Goal: Task Accomplishment & Management: Manage account settings

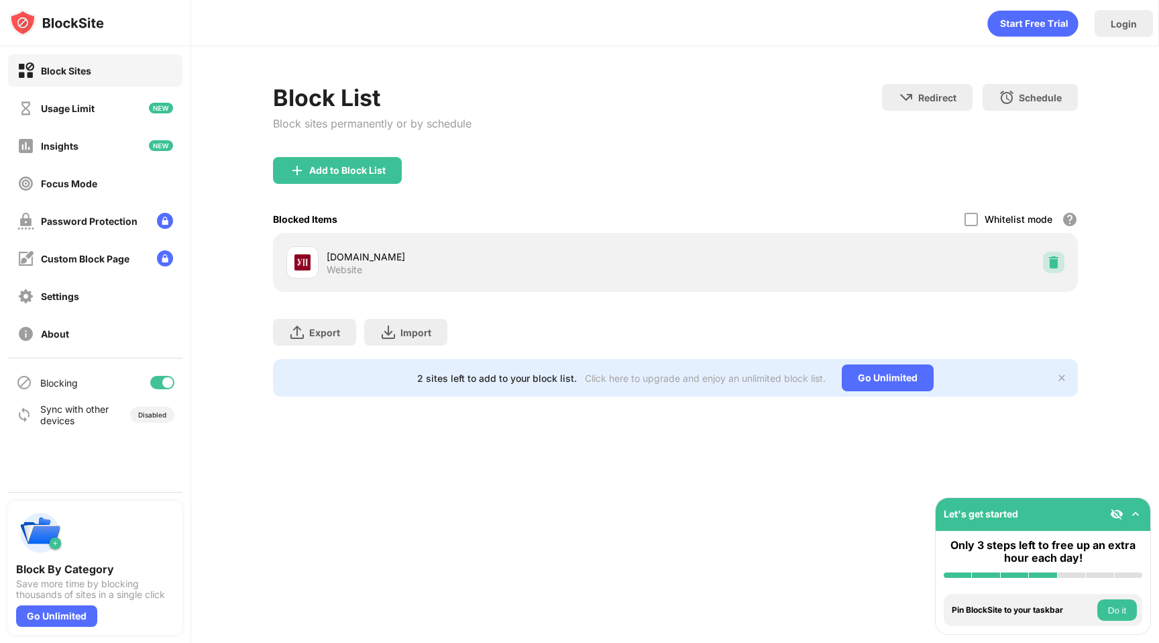
click at [1052, 263] on img at bounding box center [1053, 262] width 13 height 13
